Goal: Navigation & Orientation: Find specific page/section

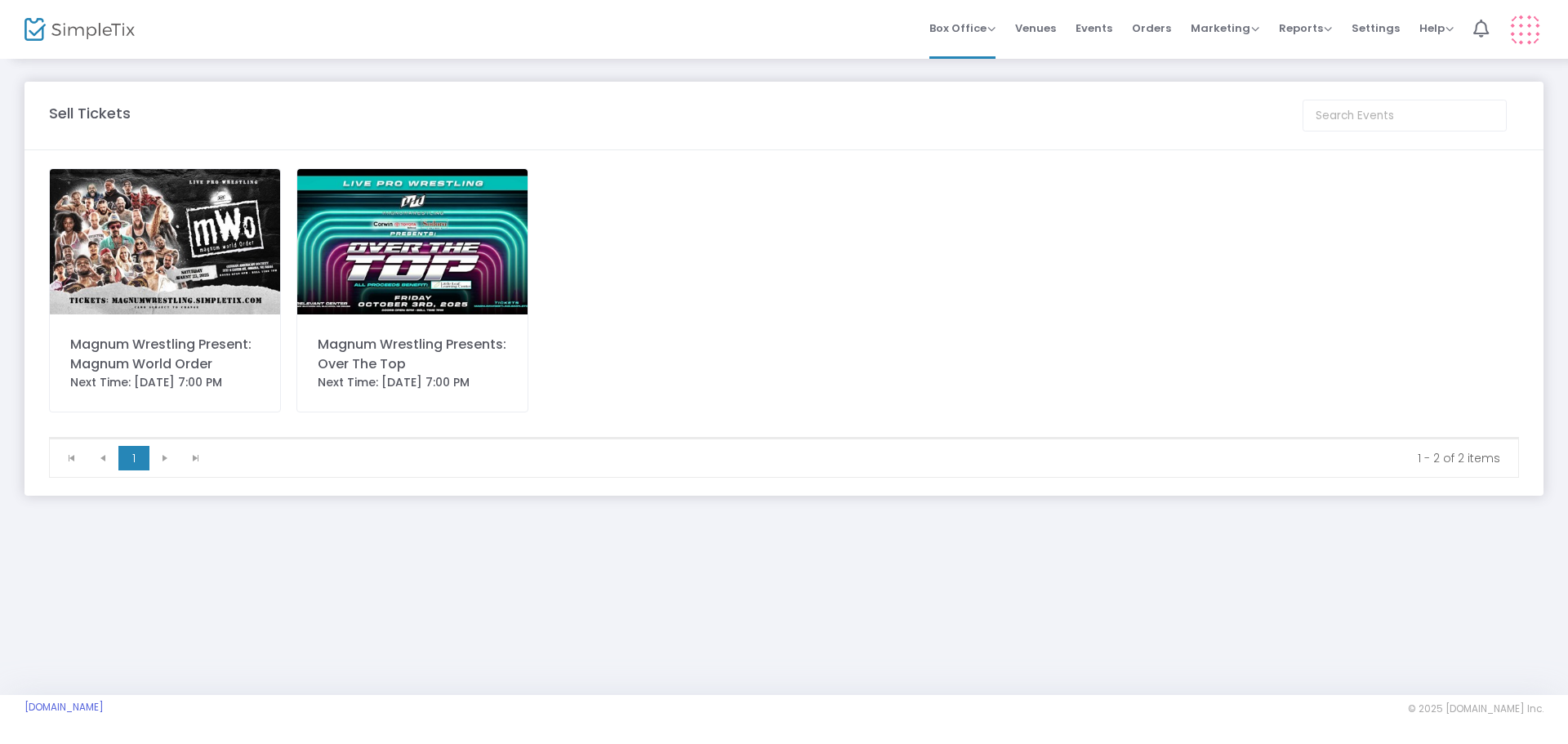
click at [208, 257] on img at bounding box center [165, 242] width 231 height 145
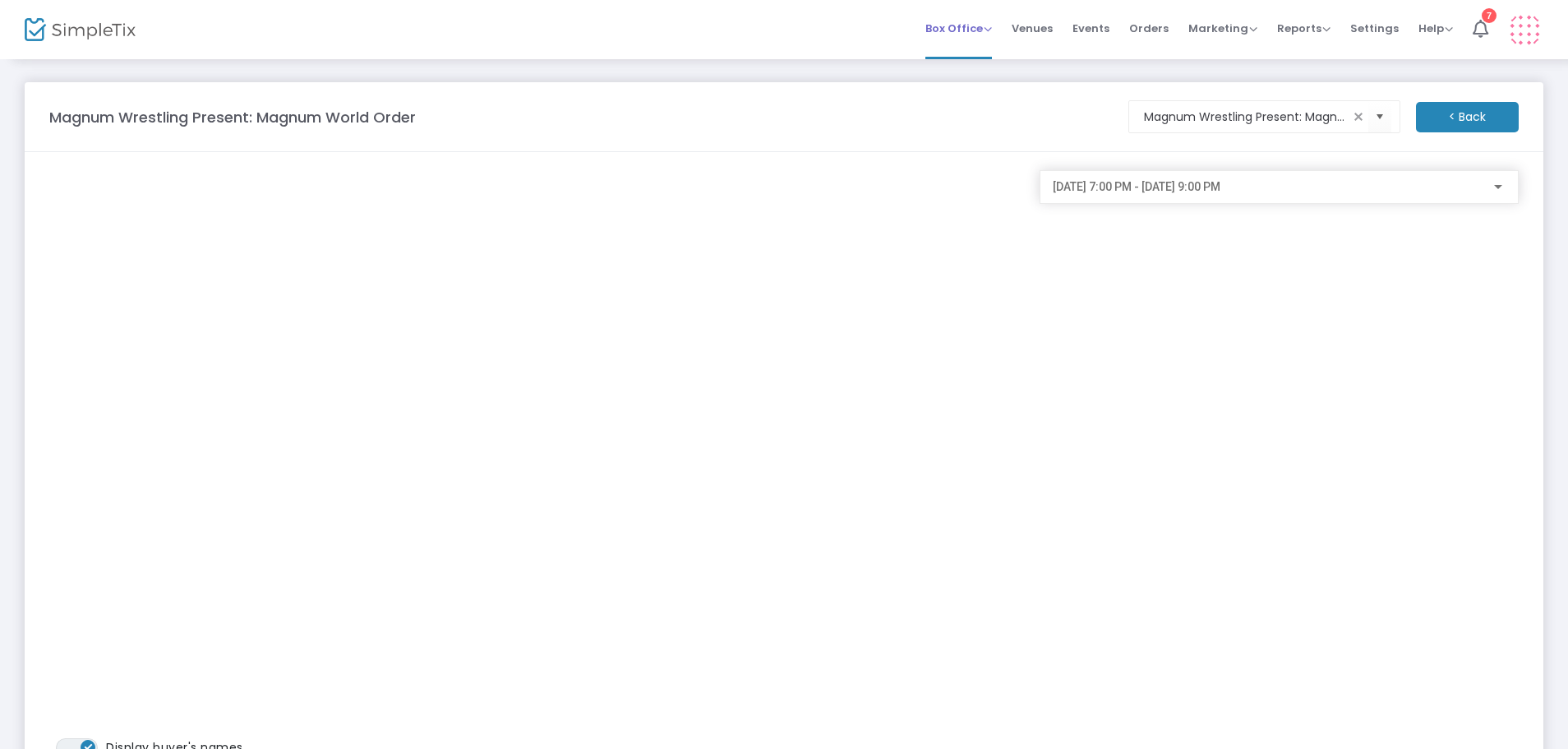
click at [984, 32] on span "Box Office" at bounding box center [959, 28] width 67 height 16
click at [1052, 25] on span "Venues" at bounding box center [1032, 28] width 41 height 42
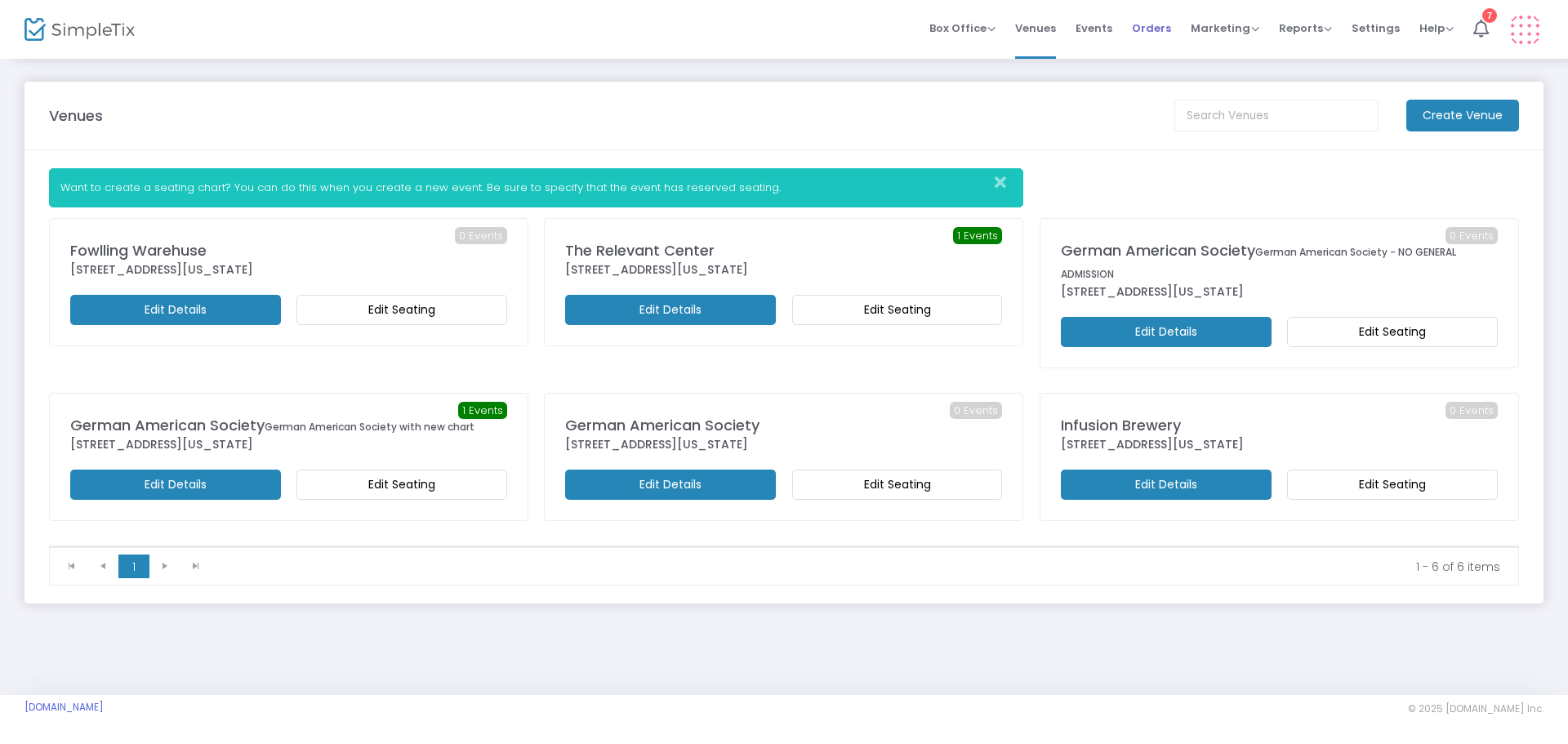
click at [1147, 26] on span "Orders" at bounding box center [1151, 28] width 39 height 42
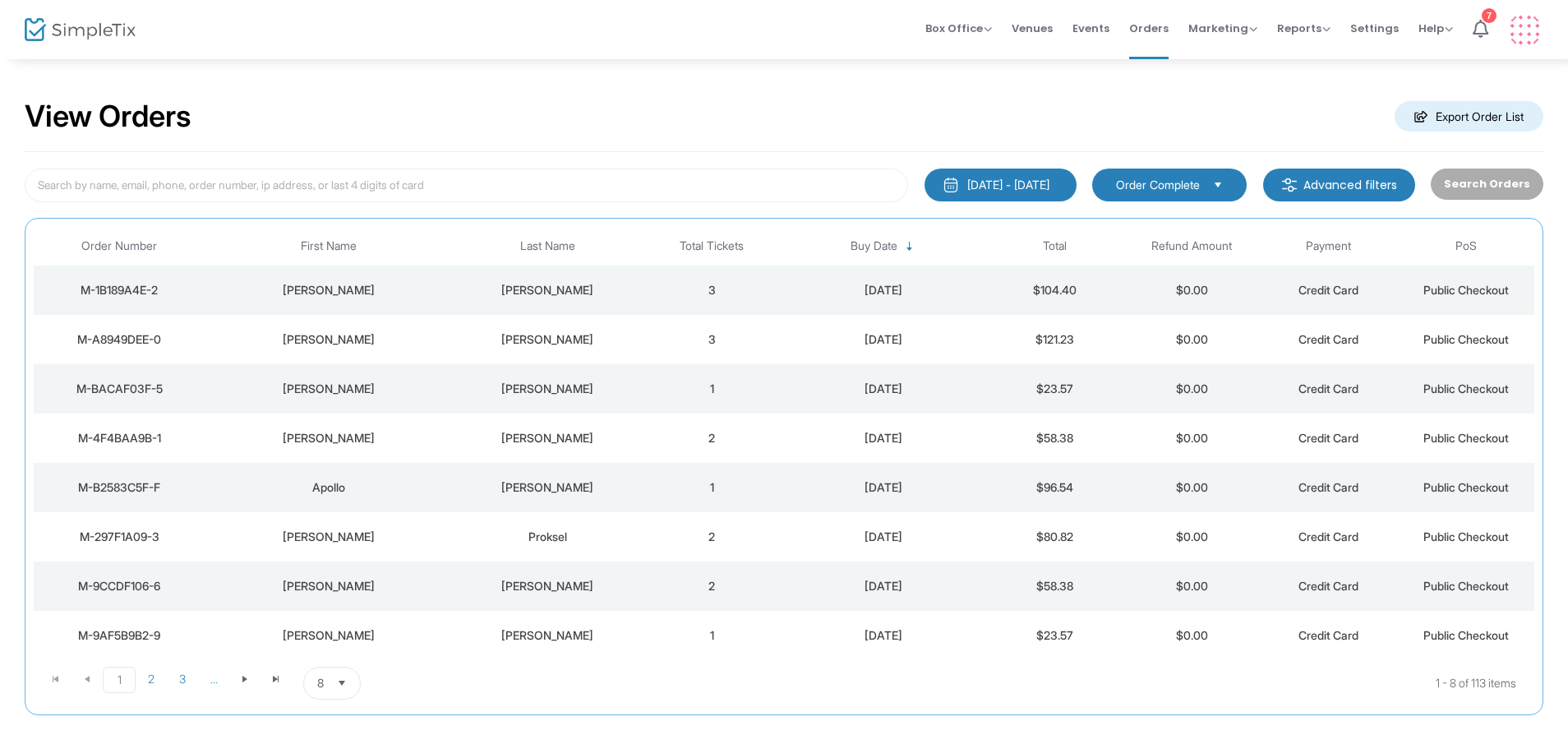
scroll to position [73, 0]
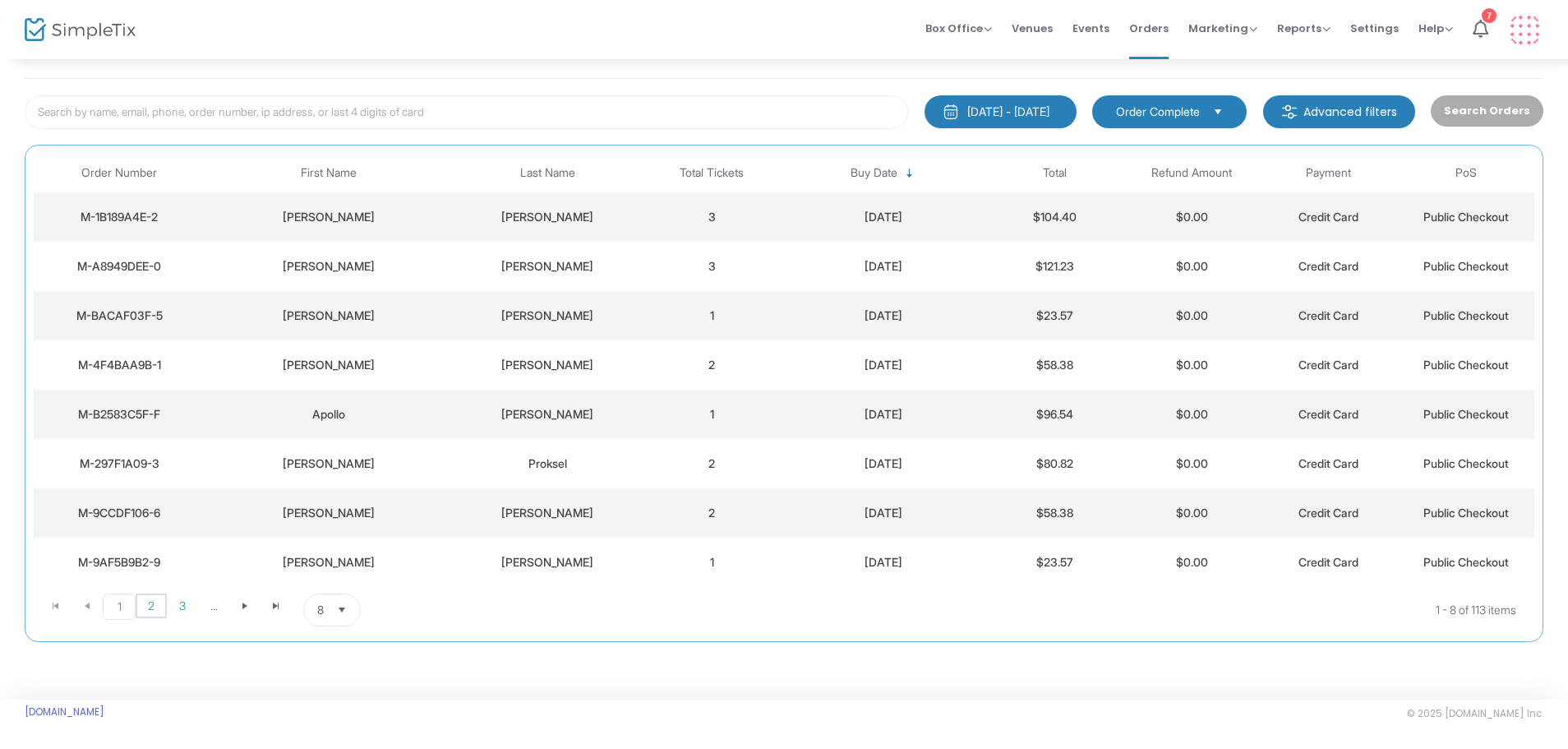
click at [157, 606] on span "2" at bounding box center [151, 606] width 32 height 25
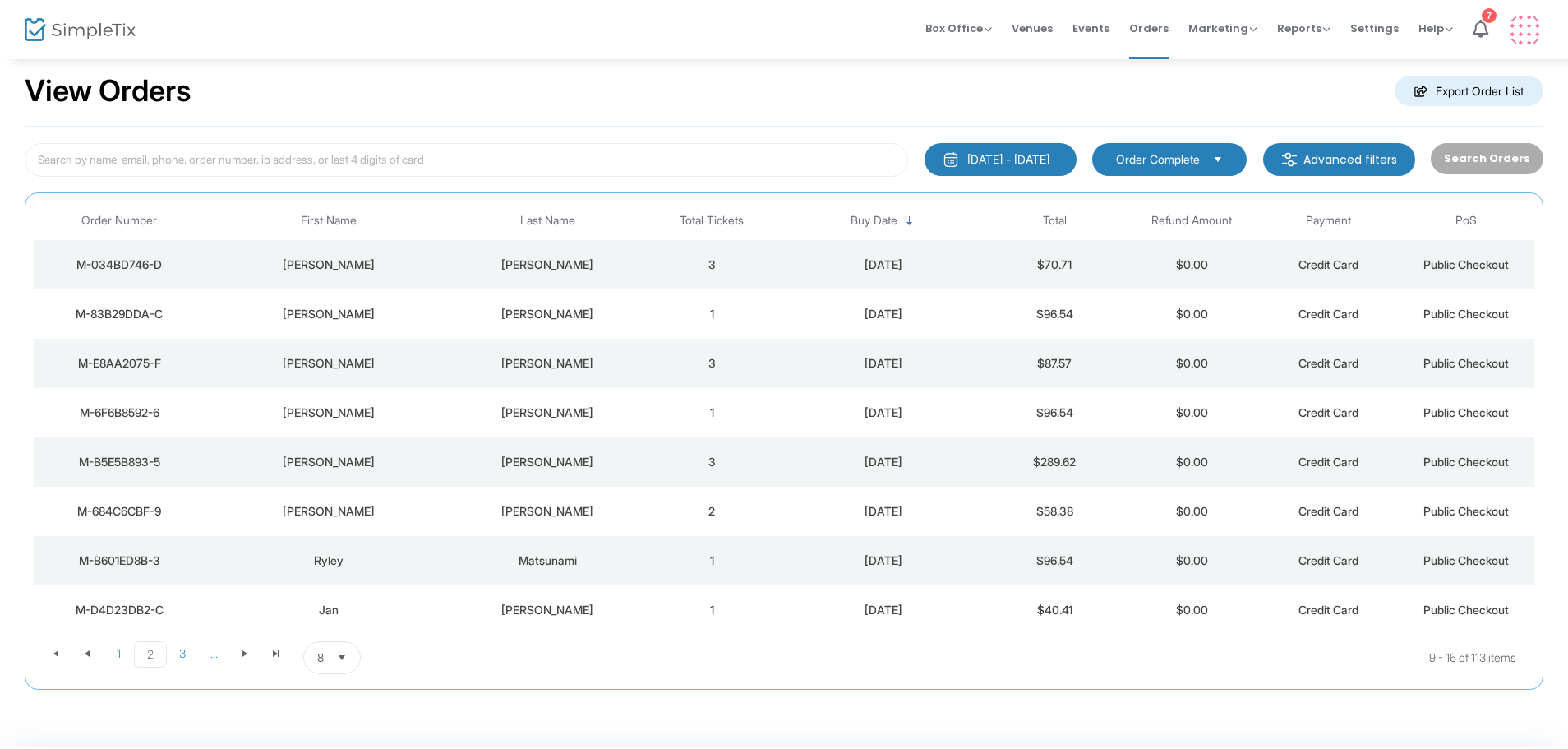
scroll to position [0, 0]
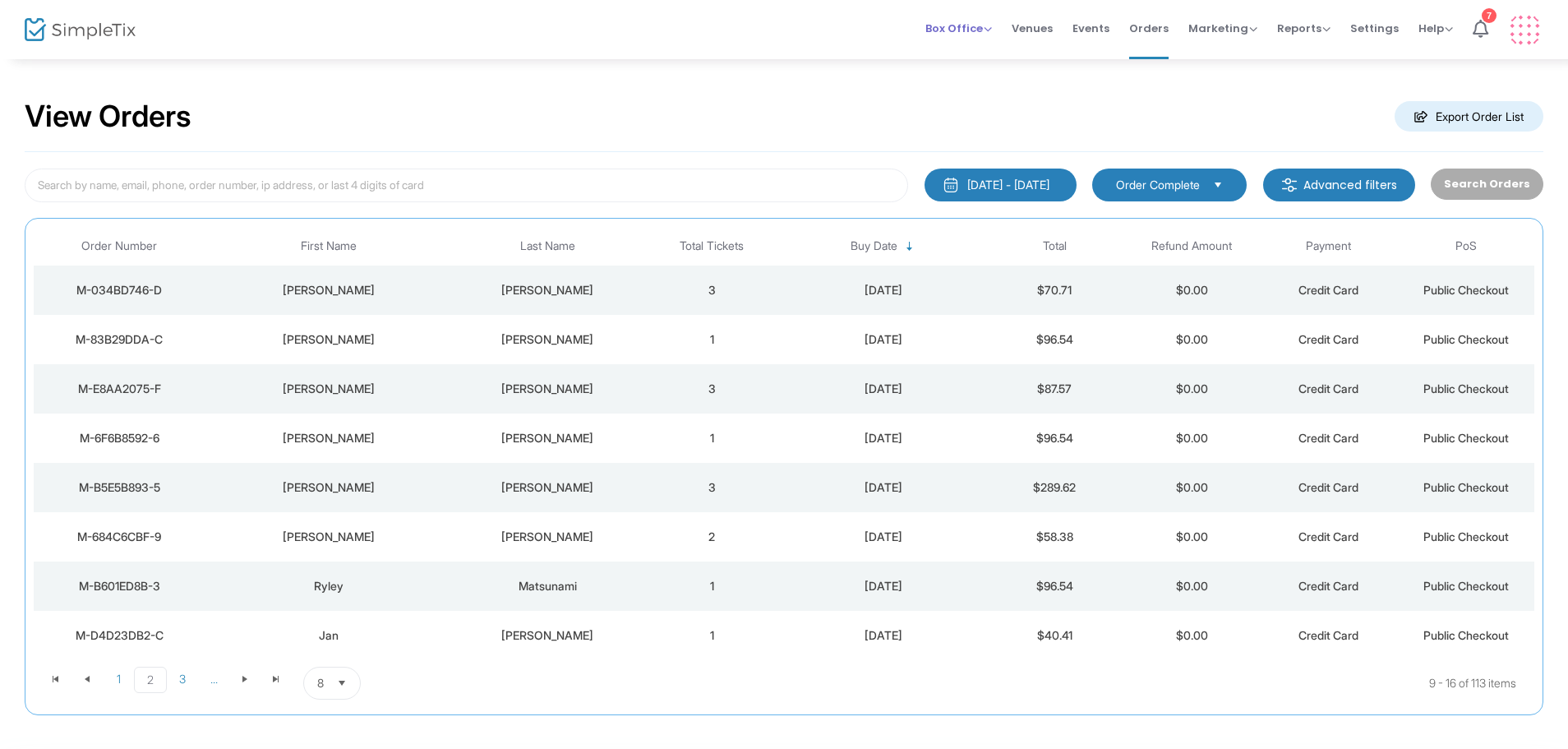
click at [966, 18] on span "Box Office Sell Tickets Bookings Sell Season Pass" at bounding box center [959, 28] width 67 height 42
click at [969, 29] on span "Box Office" at bounding box center [959, 28] width 67 height 16
click at [976, 59] on li "Sell Tickets" at bounding box center [984, 55] width 118 height 32
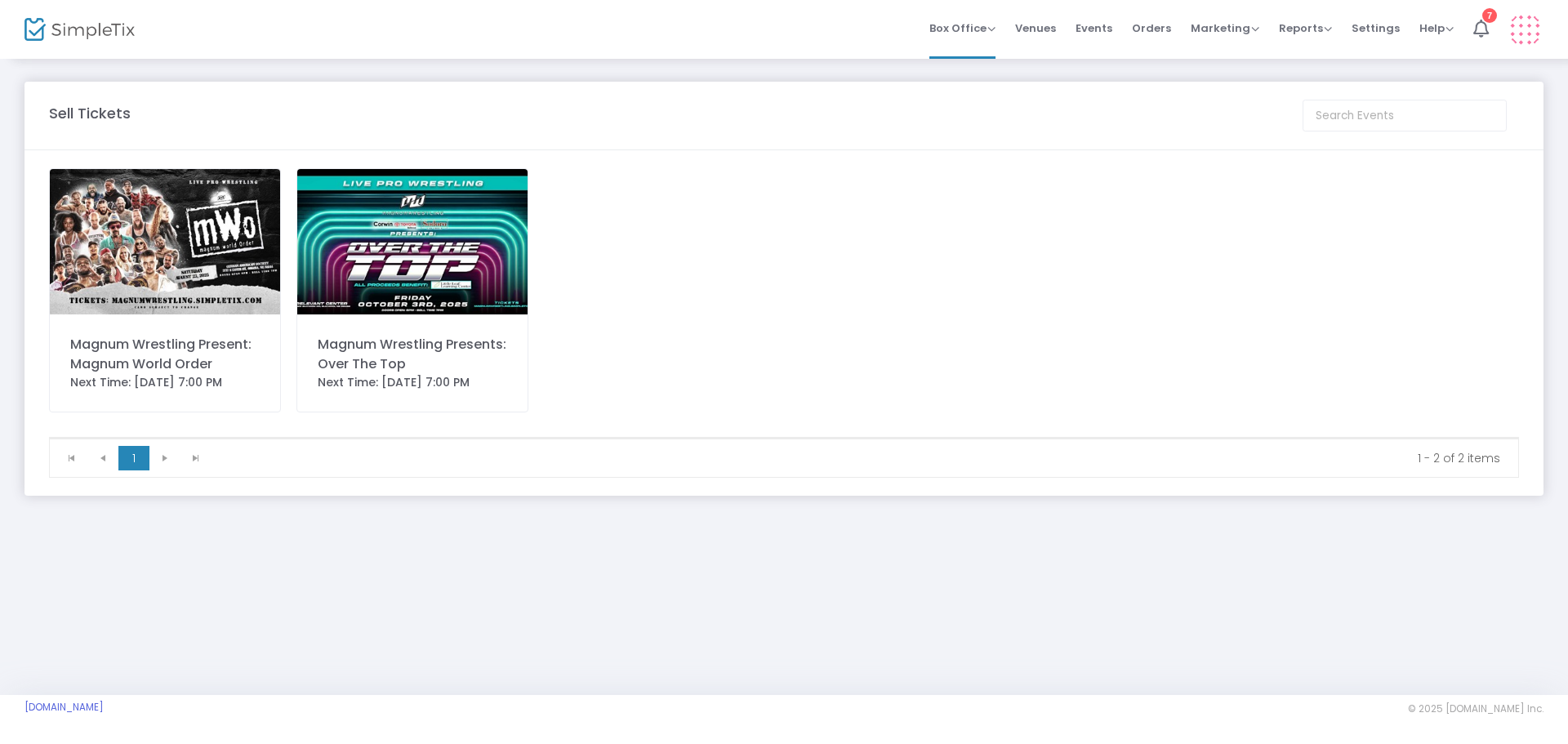
click at [451, 266] on img at bounding box center [412, 242] width 231 height 145
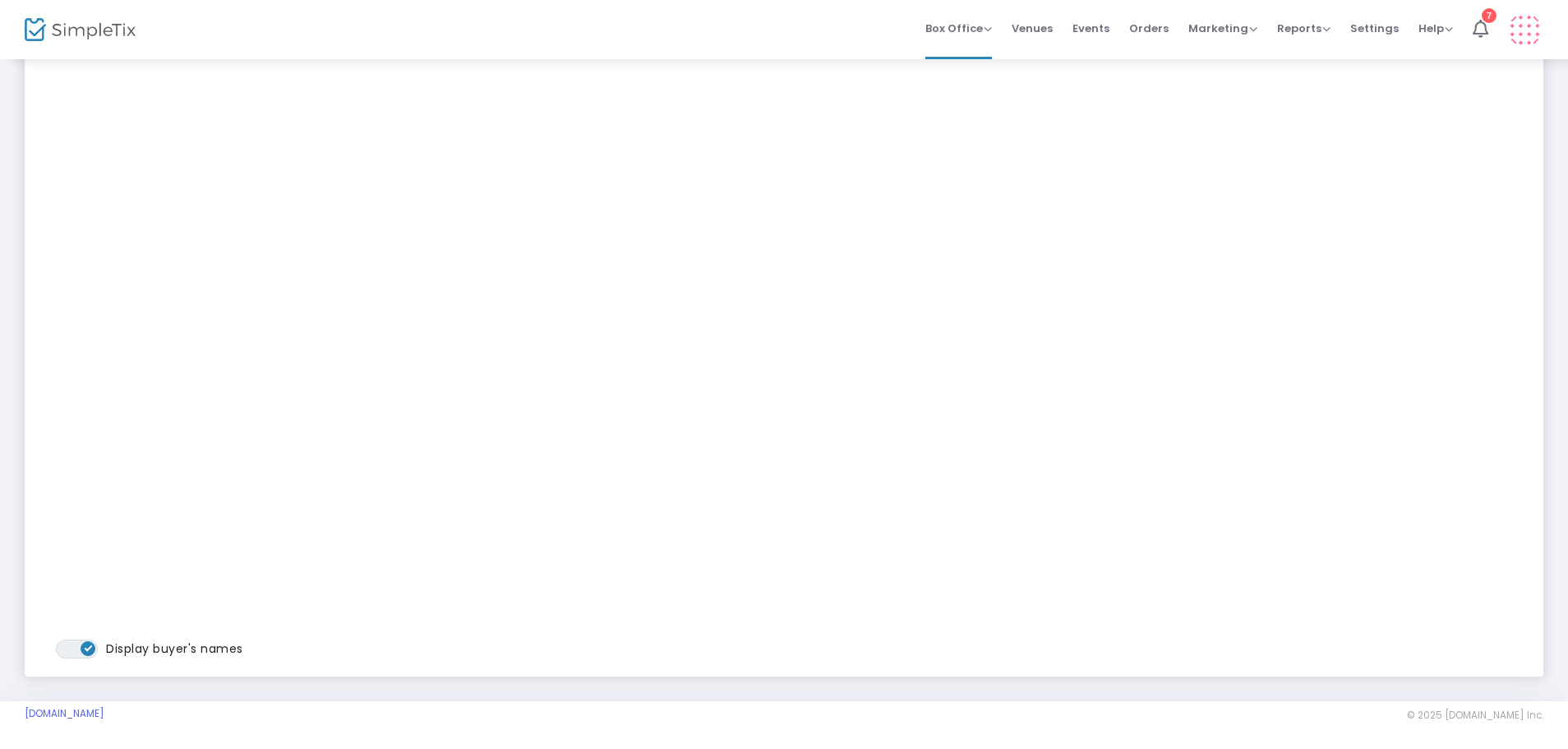
scroll to position [215, 0]
